Goal: Transaction & Acquisition: Purchase product/service

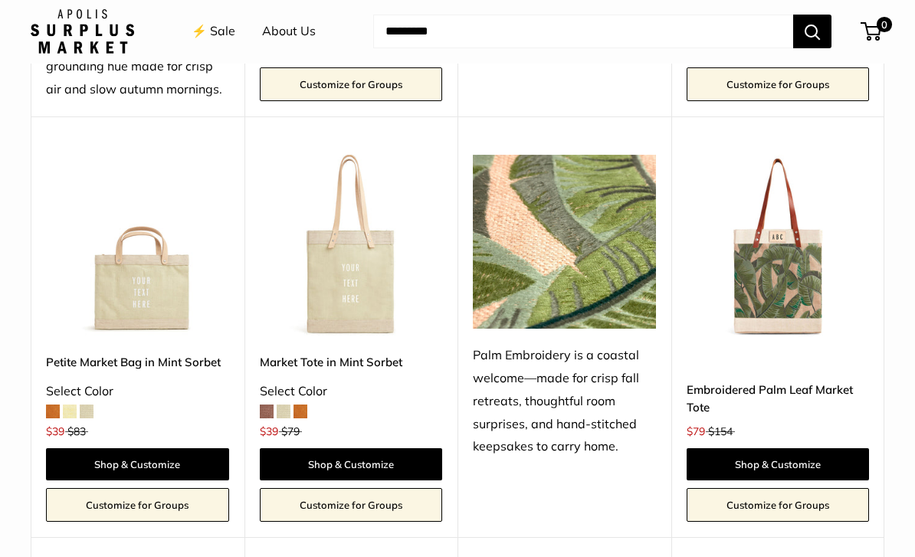
scroll to position [921, 0]
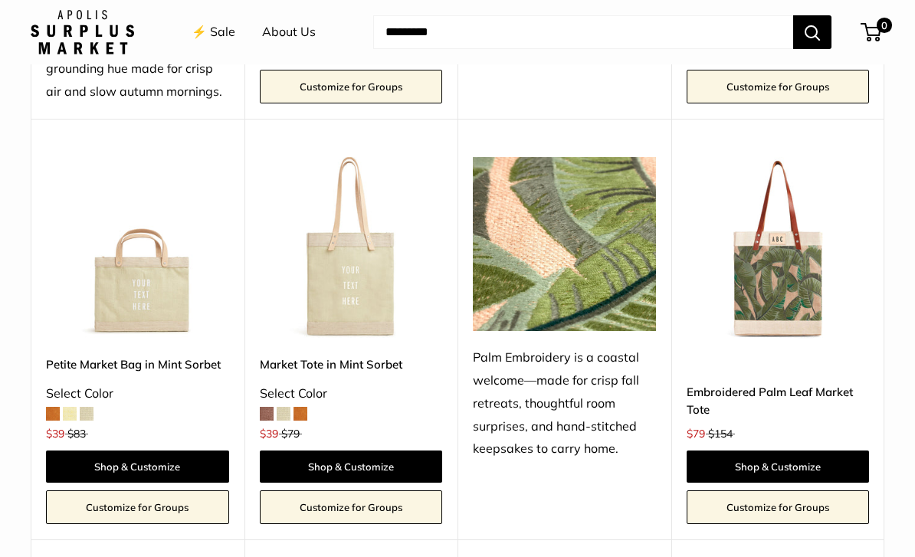
click at [848, 466] on link "Shop & Customize" at bounding box center [778, 467] width 183 height 32
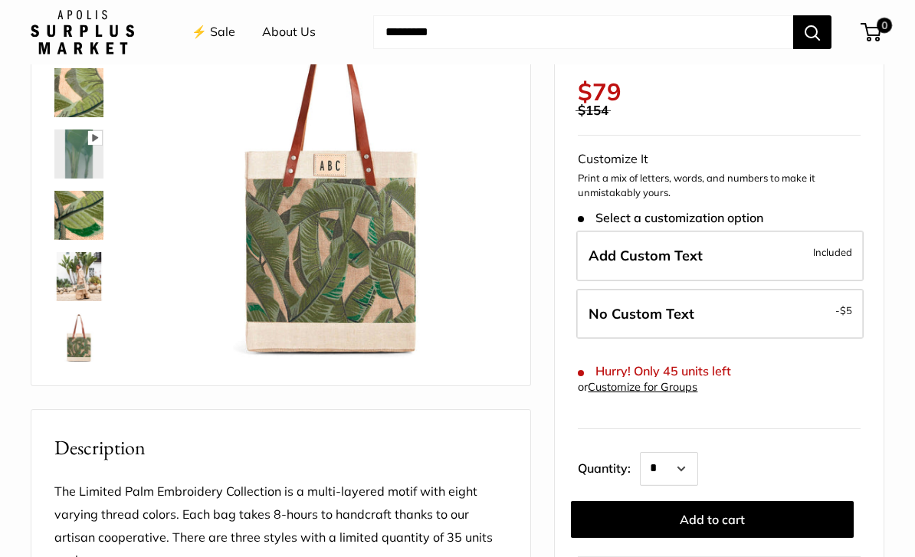
scroll to position [145, 0]
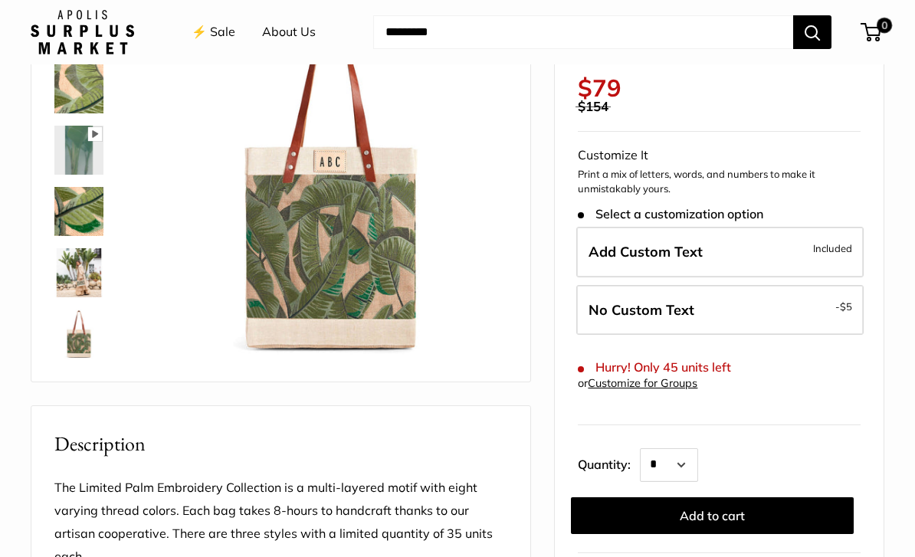
click at [848, 301] on span "$5" at bounding box center [846, 307] width 12 height 12
click at [637, 301] on span "No Custom Text" at bounding box center [642, 310] width 106 height 18
click at [726, 234] on label "Add Custom Text Included" at bounding box center [721, 252] width 288 height 51
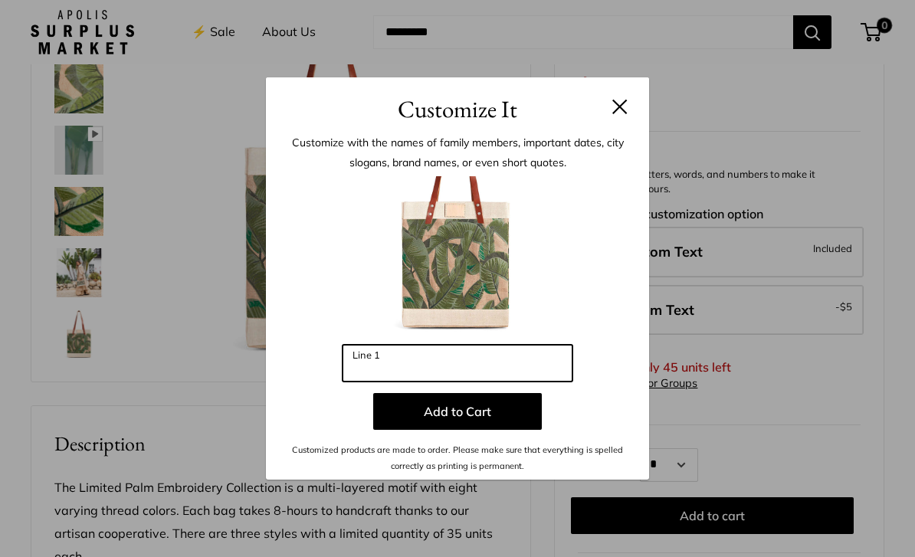
click at [384, 382] on input "Line 1" at bounding box center [458, 363] width 230 height 37
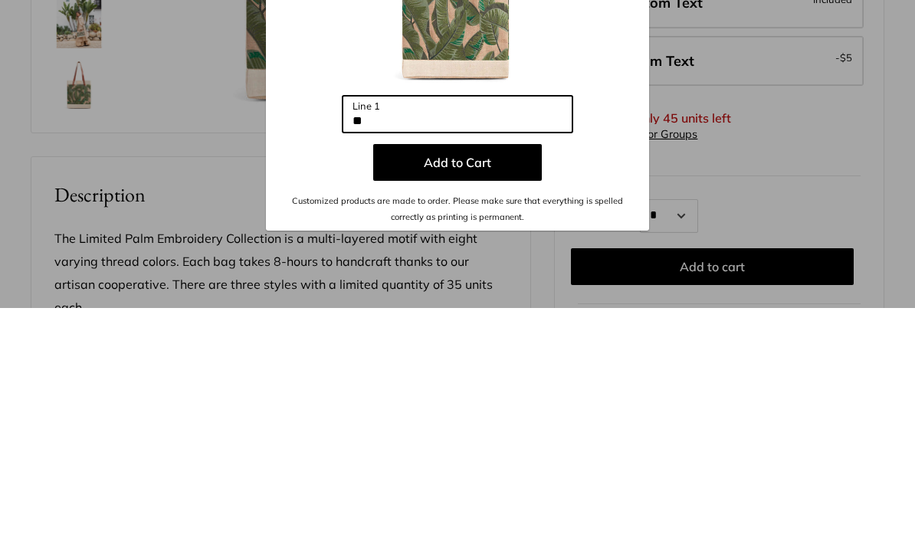
type input "*"
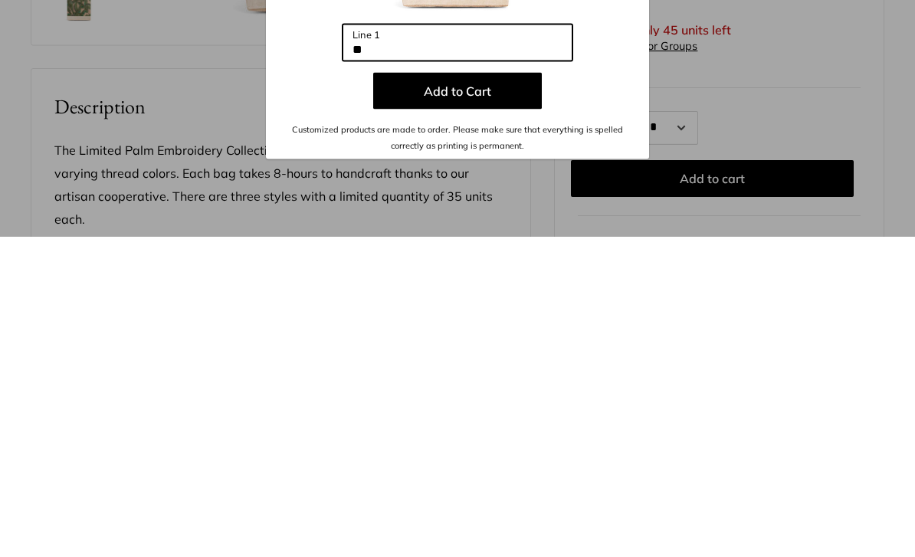
scroll to position [168, 0]
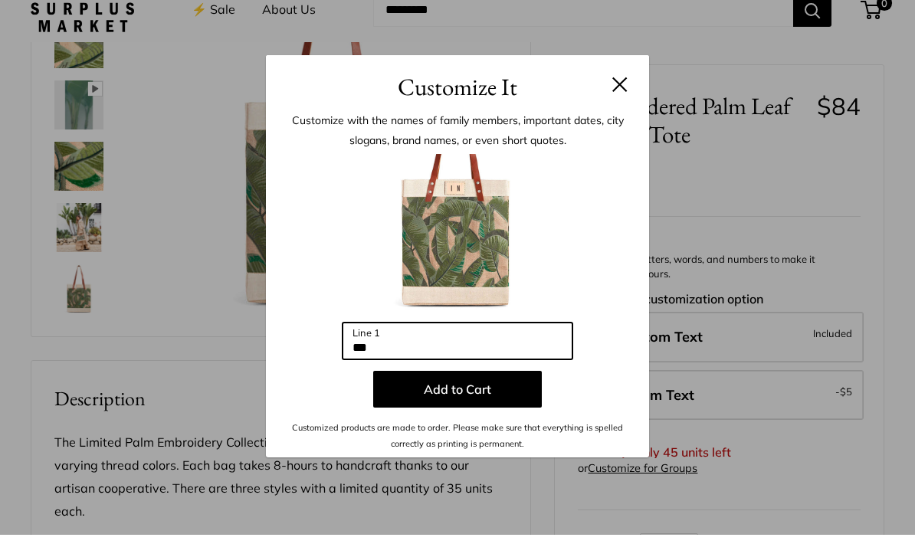
type input "***"
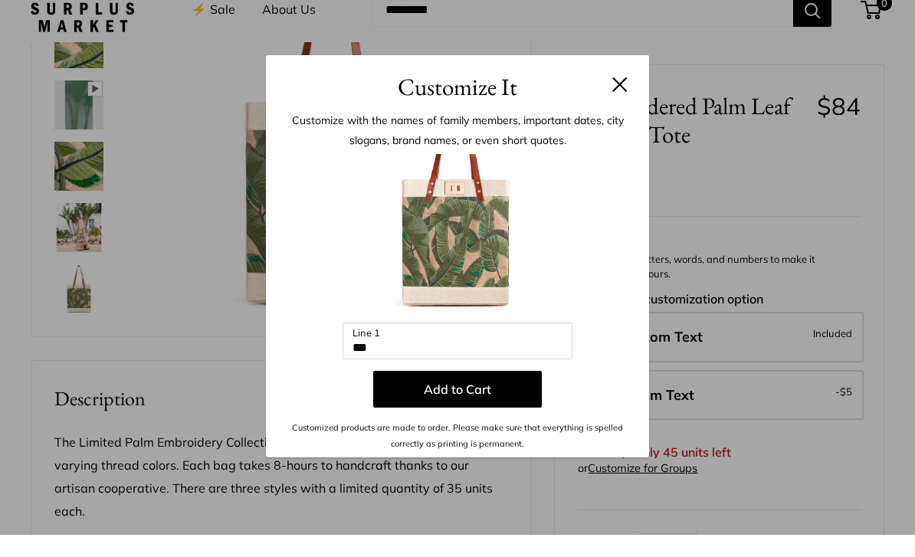
click at [618, 107] on button at bounding box center [620, 106] width 15 height 15
